Goal: Task Accomplishment & Management: Manage account settings

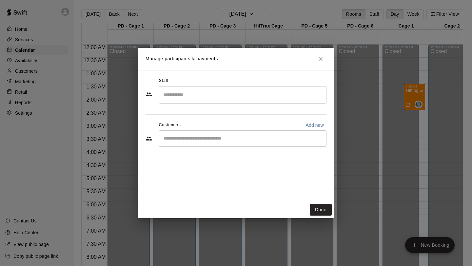
scroll to position [380, 196]
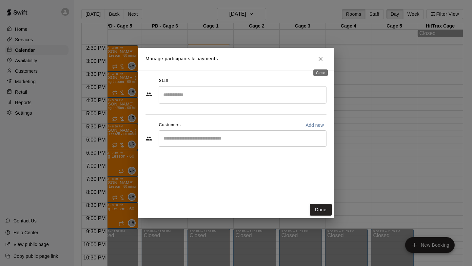
click at [322, 62] on icon "Close" at bounding box center [321, 59] width 7 height 7
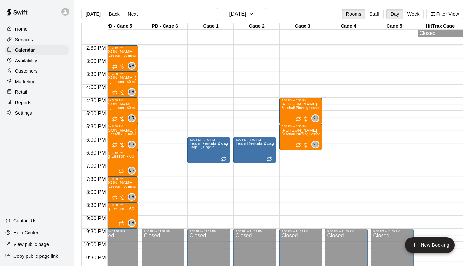
click at [36, 40] on div "Services" at bounding box center [36, 40] width 63 height 10
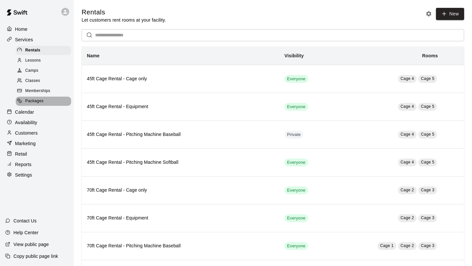
click at [55, 99] on div "Packages" at bounding box center [43, 101] width 55 height 9
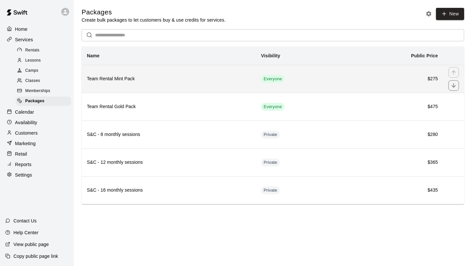
click at [192, 84] on th "Team Rental Mint Pack" at bounding box center [169, 79] width 174 height 28
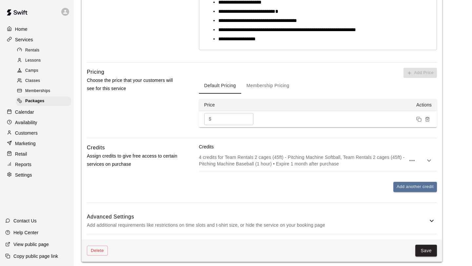
scroll to position [189, 0]
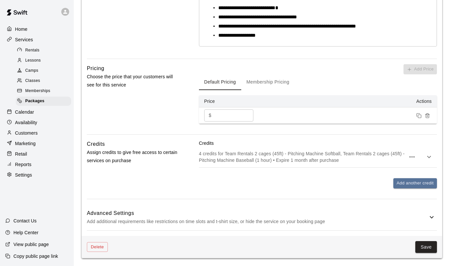
click at [275, 212] on h6 "Advanced Settings" at bounding box center [257, 213] width 341 height 9
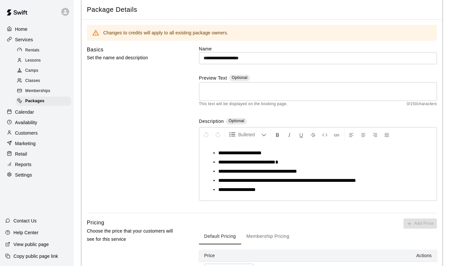
scroll to position [0, 0]
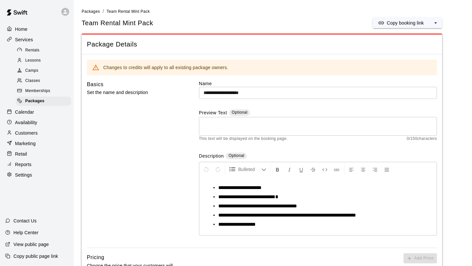
click at [39, 133] on div "Customers" at bounding box center [36, 133] width 63 height 10
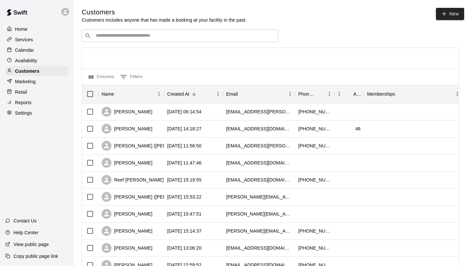
click at [157, 40] on div "​ ​" at bounding box center [180, 35] width 197 height 13
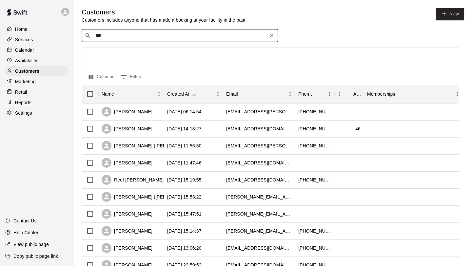
type input "****"
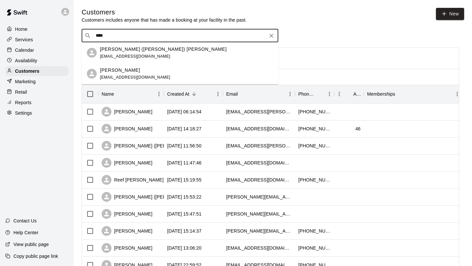
click at [143, 71] on div "[PERSON_NAME]" at bounding box center [135, 70] width 71 height 7
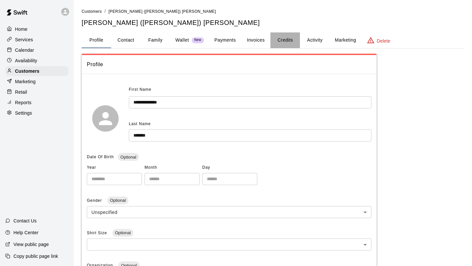
click at [285, 42] on button "Credits" at bounding box center [286, 40] width 30 height 16
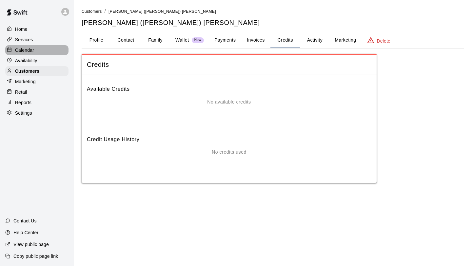
click at [31, 53] on p "Calendar" at bounding box center [24, 50] width 19 height 7
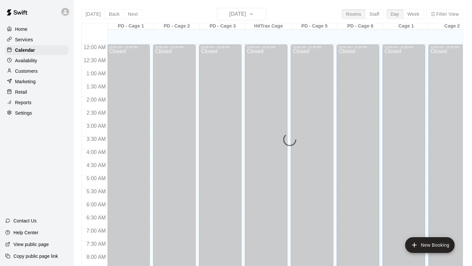
scroll to position [261, 0]
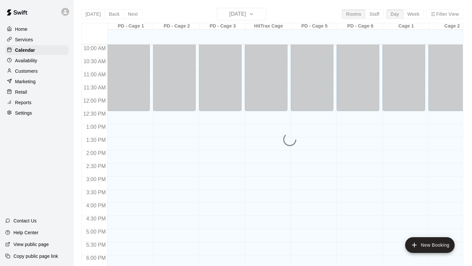
click at [32, 42] on p "Services" at bounding box center [24, 39] width 18 height 7
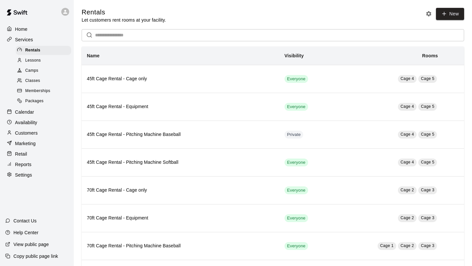
click at [41, 100] on span "Packages" at bounding box center [34, 101] width 18 height 7
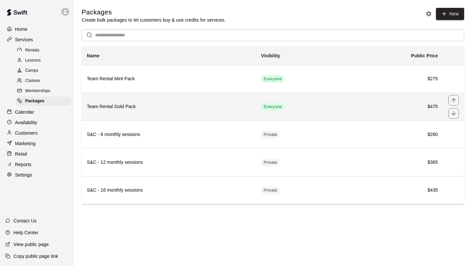
click at [192, 114] on th "Team Rental Gold Pack" at bounding box center [169, 107] width 174 height 28
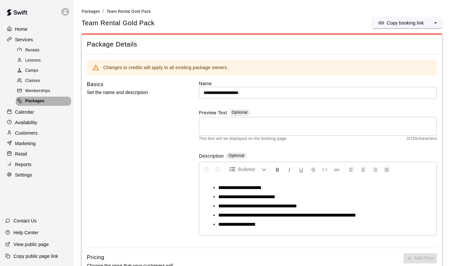
click at [45, 99] on div "Packages" at bounding box center [43, 101] width 55 height 9
